Goal: Task Accomplishment & Management: Manage account settings

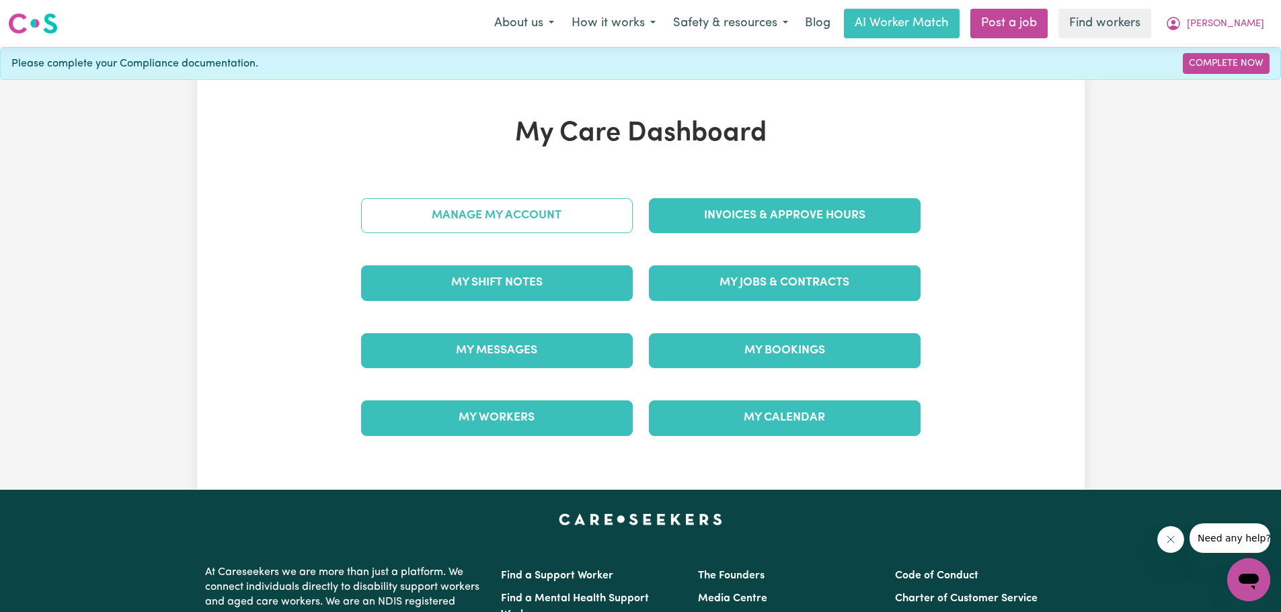
click at [515, 214] on link "Manage My Account" at bounding box center [497, 215] width 272 height 35
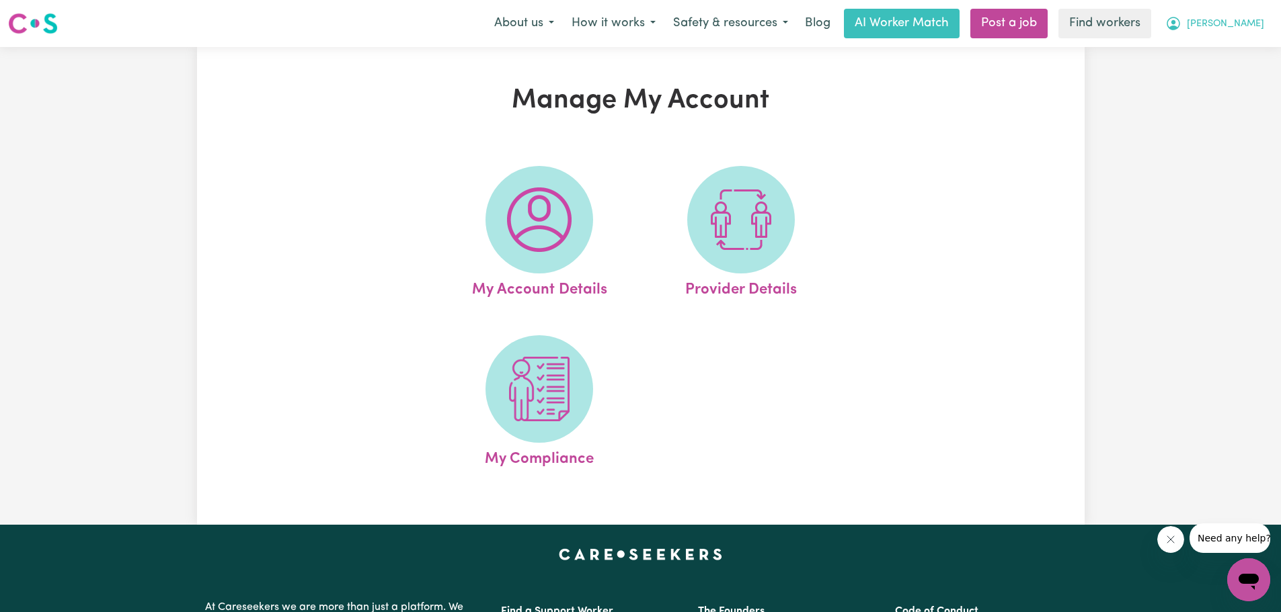
click at [1226, 17] on button "[PERSON_NAME]" at bounding box center [1214, 23] width 116 height 28
click at [1187, 54] on link "My Dashboard" at bounding box center [1219, 53] width 106 height 26
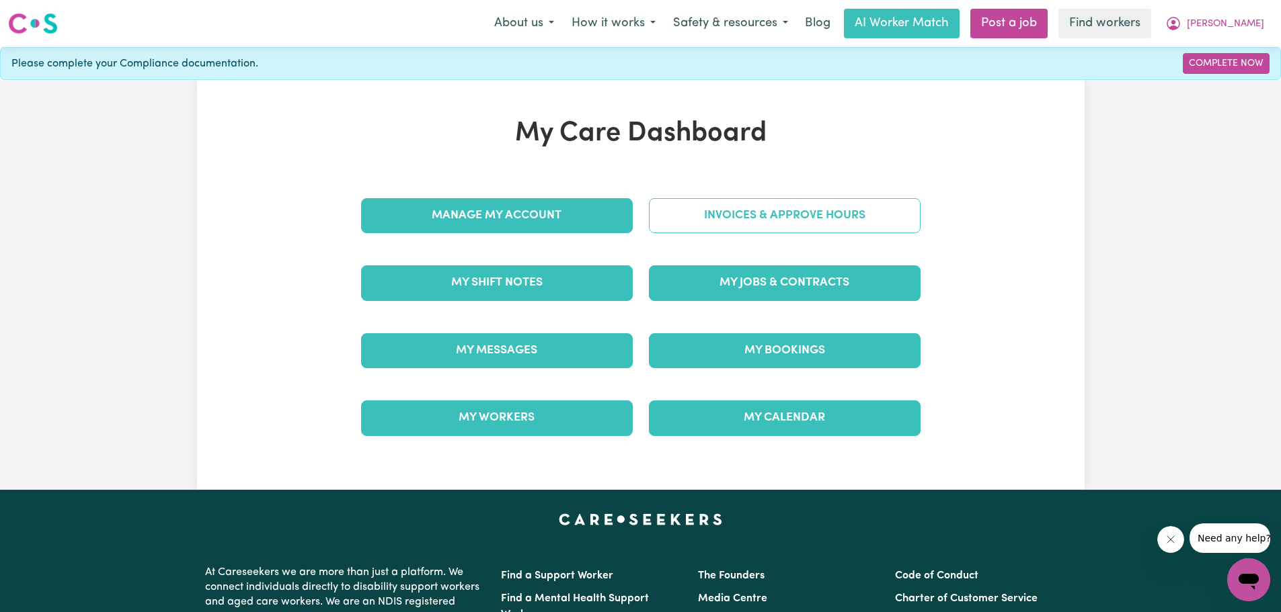
click at [764, 214] on link "Invoices & Approve Hours" at bounding box center [785, 215] width 272 height 35
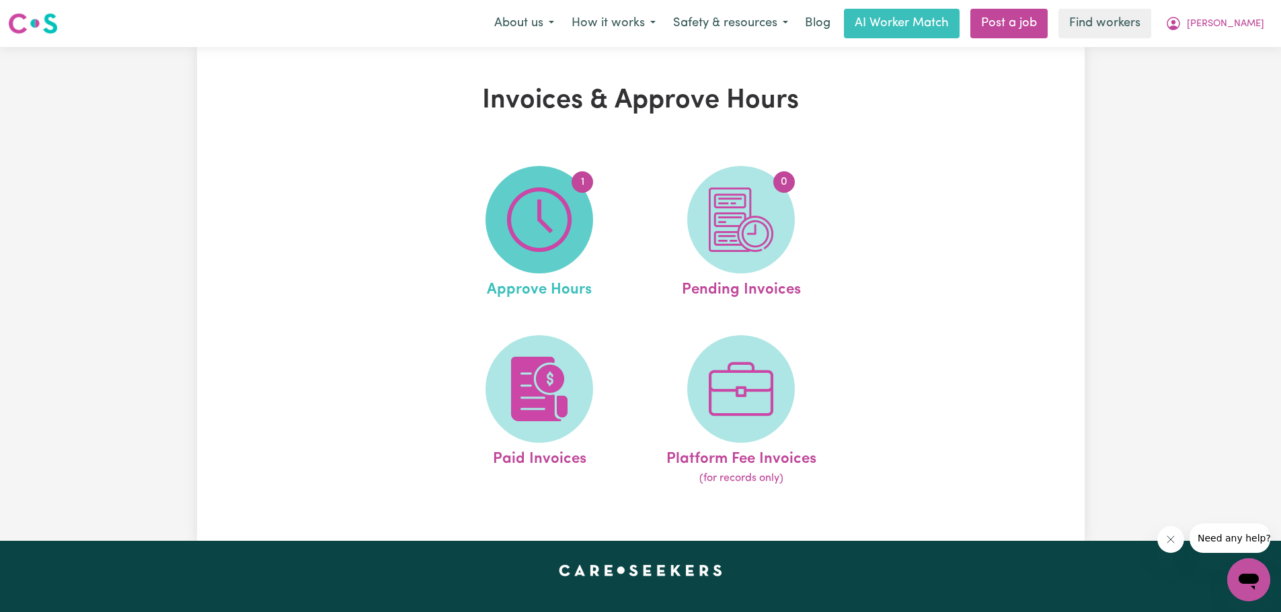
click at [539, 233] on img at bounding box center [539, 220] width 65 height 65
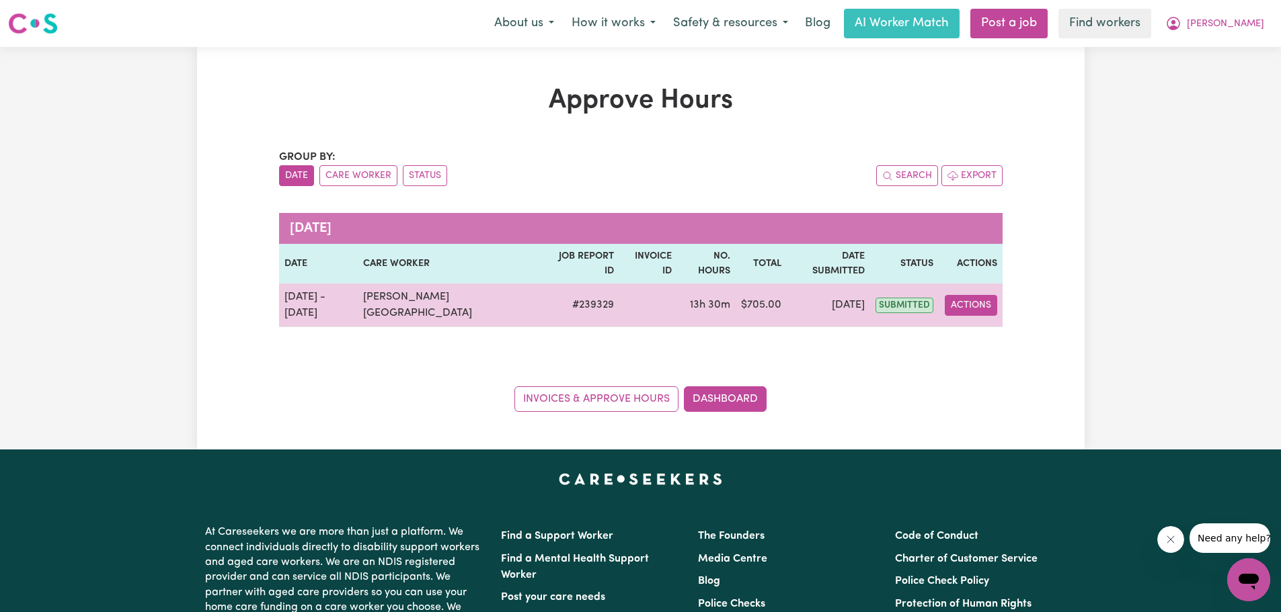
click at [975, 295] on button "Actions" at bounding box center [970, 305] width 52 height 21
click at [977, 323] on link "View Job Report" at bounding box center [1007, 336] width 115 height 27
select select "pm"
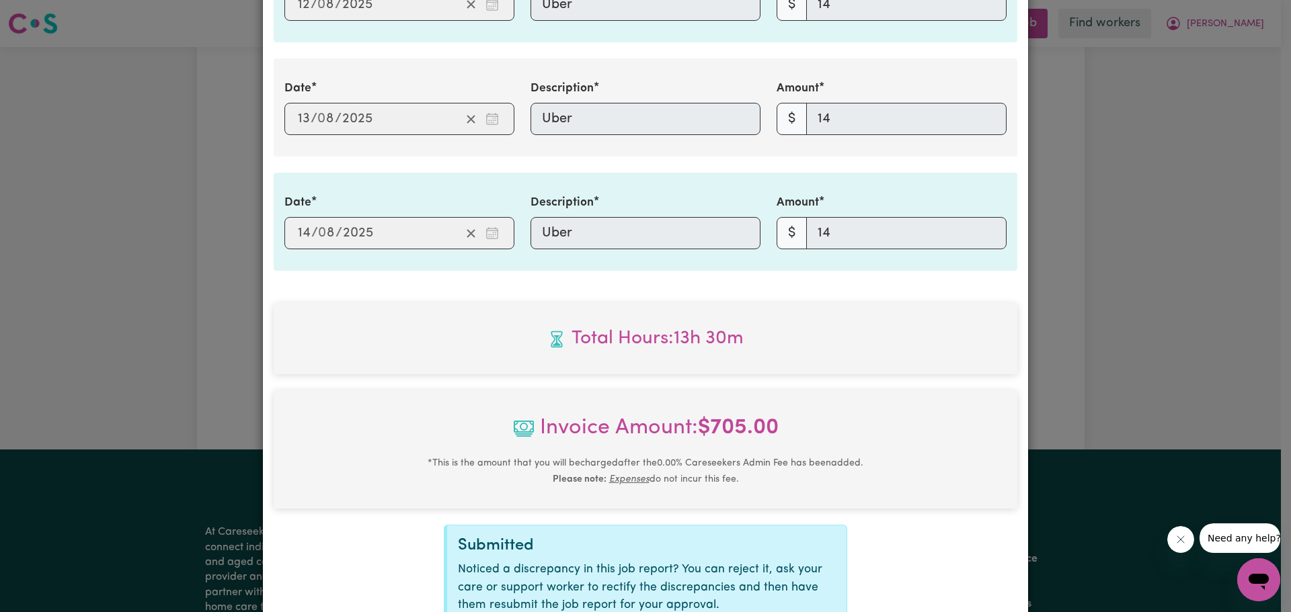
scroll to position [1343, 0]
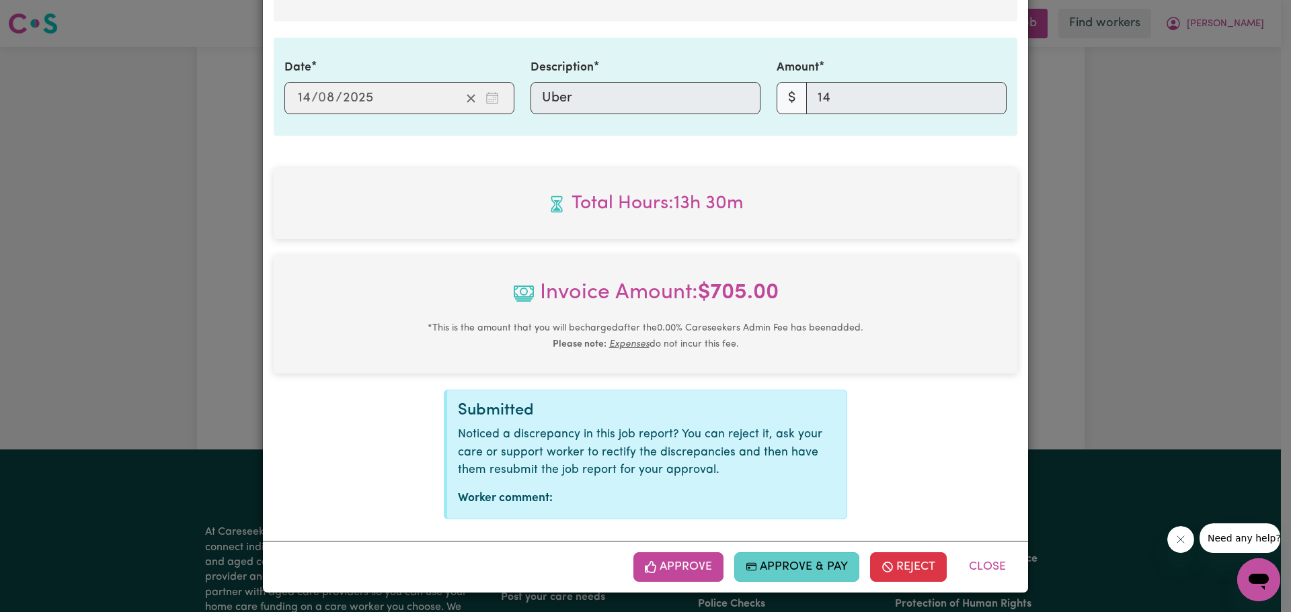
click at [780, 565] on button "Approve & Pay" at bounding box center [797, 568] width 126 height 30
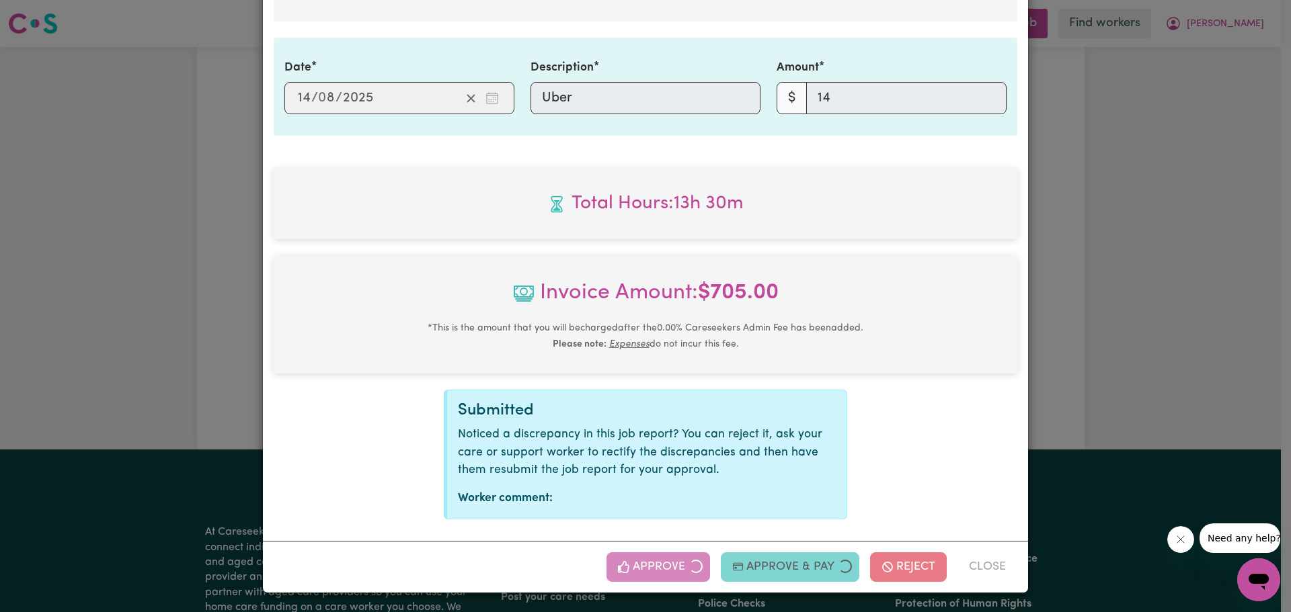
select select "card_1KiRBuB2z0xKyepB2TFV8hDp"
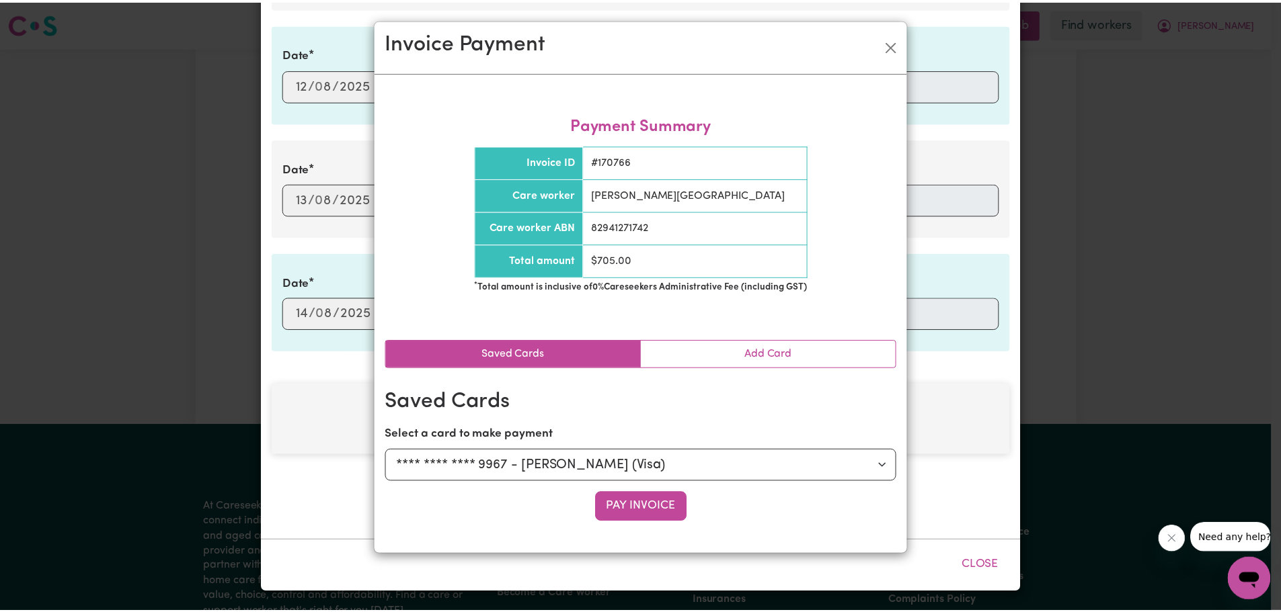
scroll to position [1127, 0]
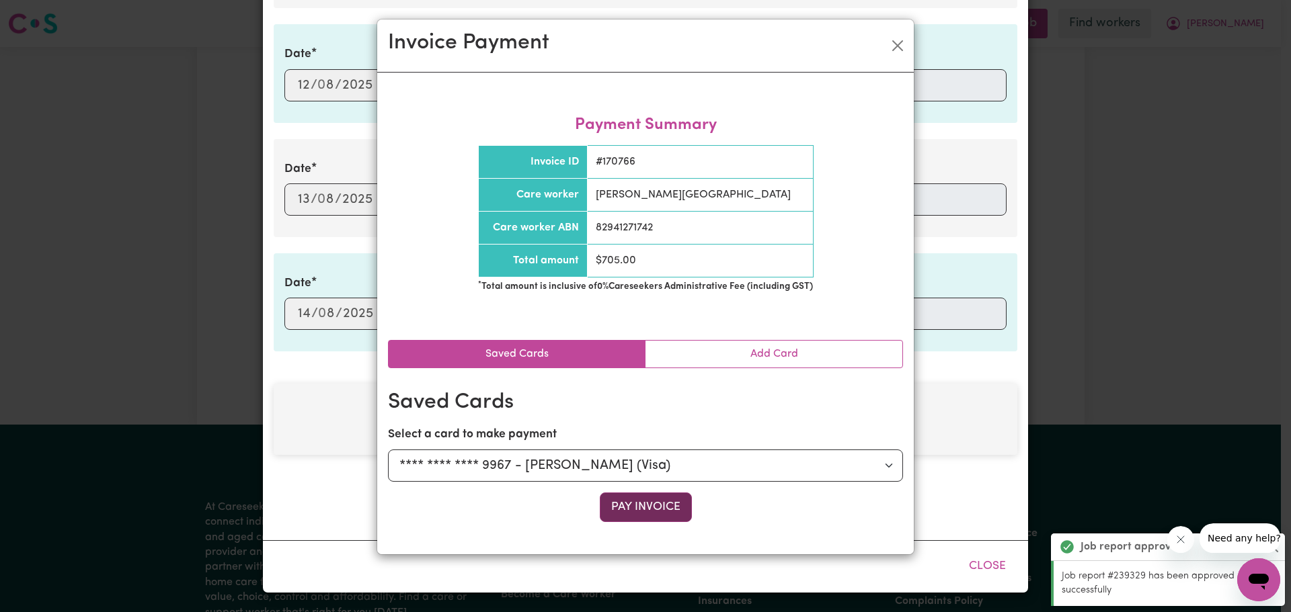
click at [649, 504] on button "Pay Invoice" at bounding box center [646, 508] width 92 height 30
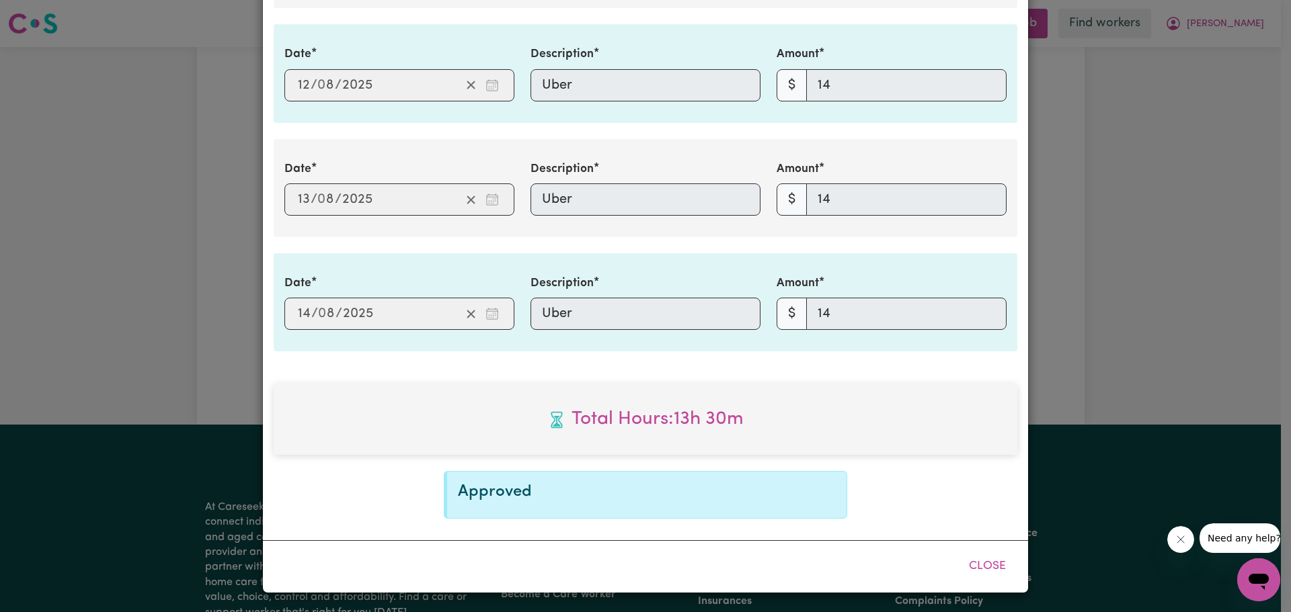
click at [1026, 436] on div "Job Report # 239329 - [PERSON_NAME] Summary Job report # 239329 Client name: [P…" at bounding box center [645, 306] width 1291 height 612
